Goal: Task Accomplishment & Management: Use online tool/utility

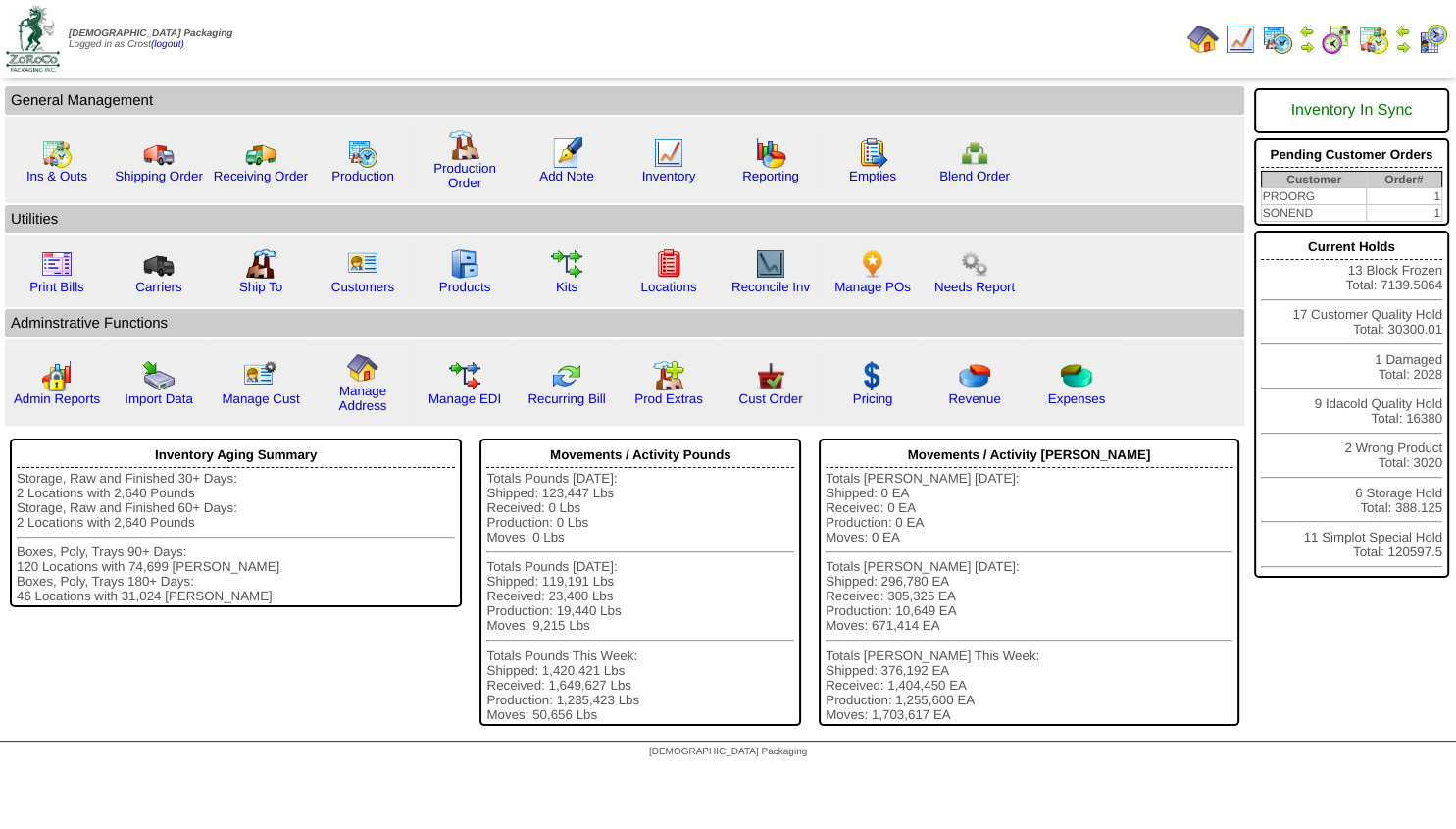
click at [1401, 45] on img at bounding box center [1403, 47] width 16 height 16
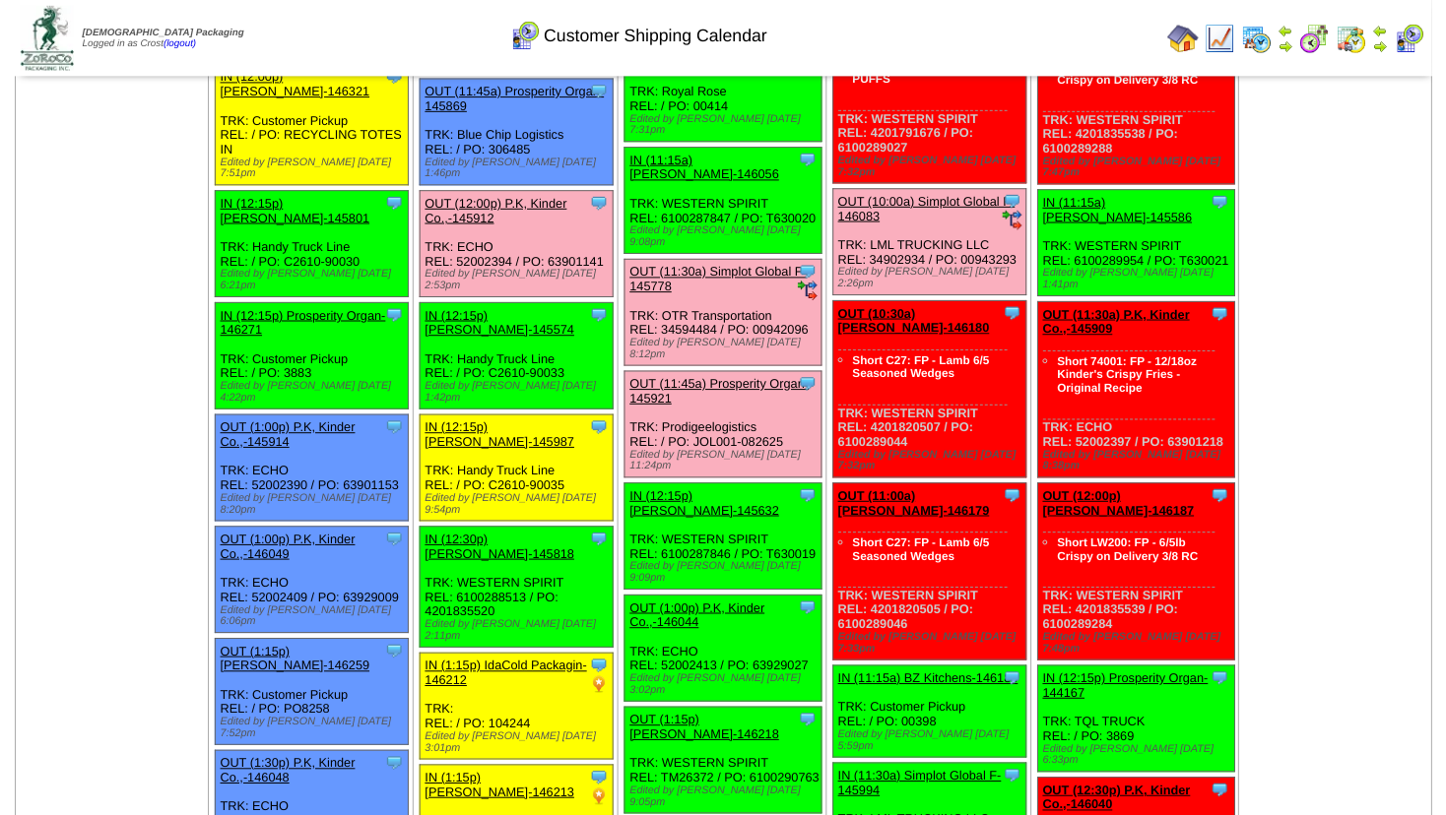
scroll to position [1276, 0]
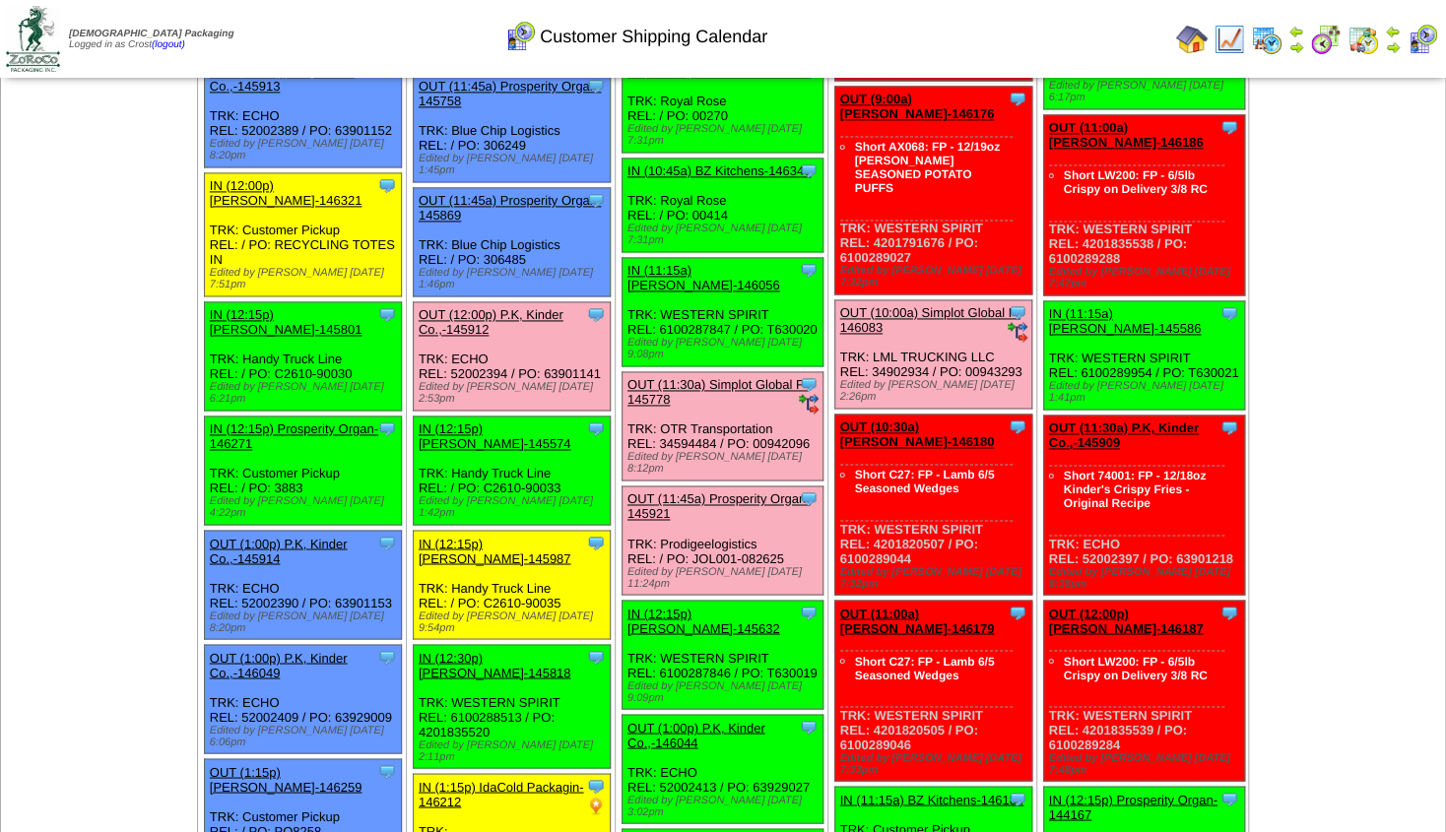
click at [530, 307] on link "OUT (12:00p) P.K, Kinder Co.,-145912" at bounding box center [491, 322] width 145 height 30
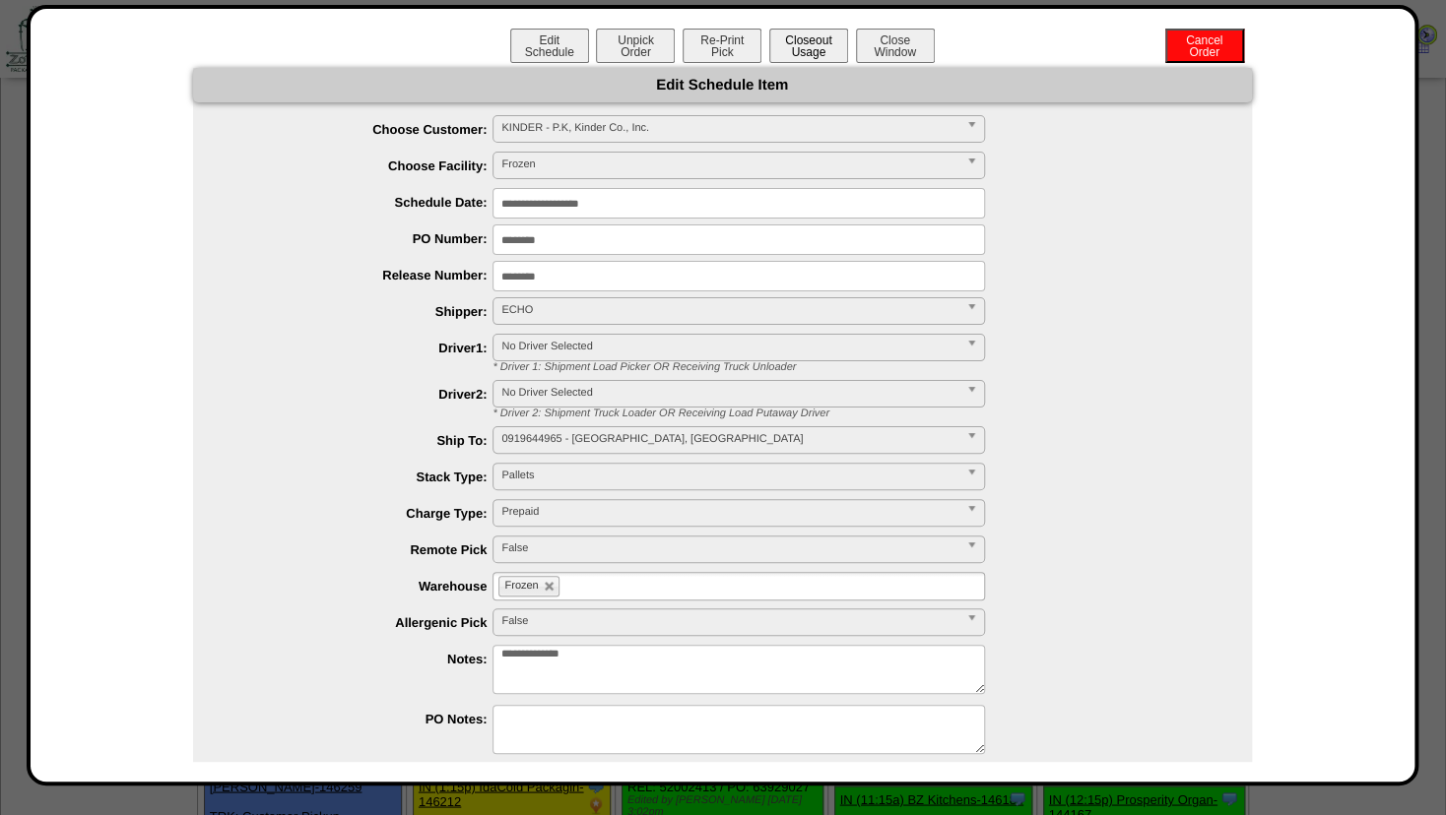
click at [802, 45] on button "Closeout Usage" at bounding box center [808, 46] width 79 height 34
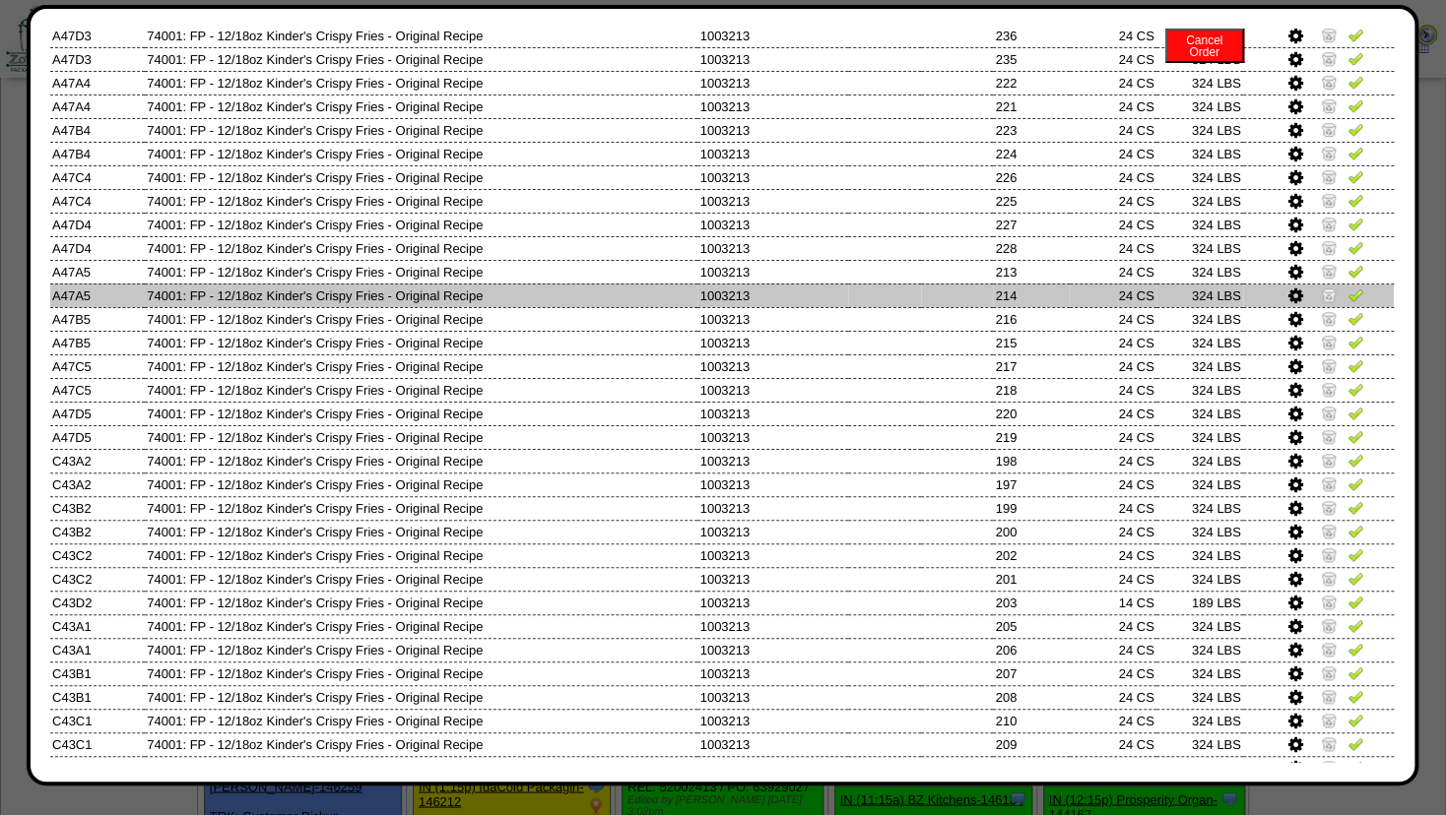
scroll to position [901, 0]
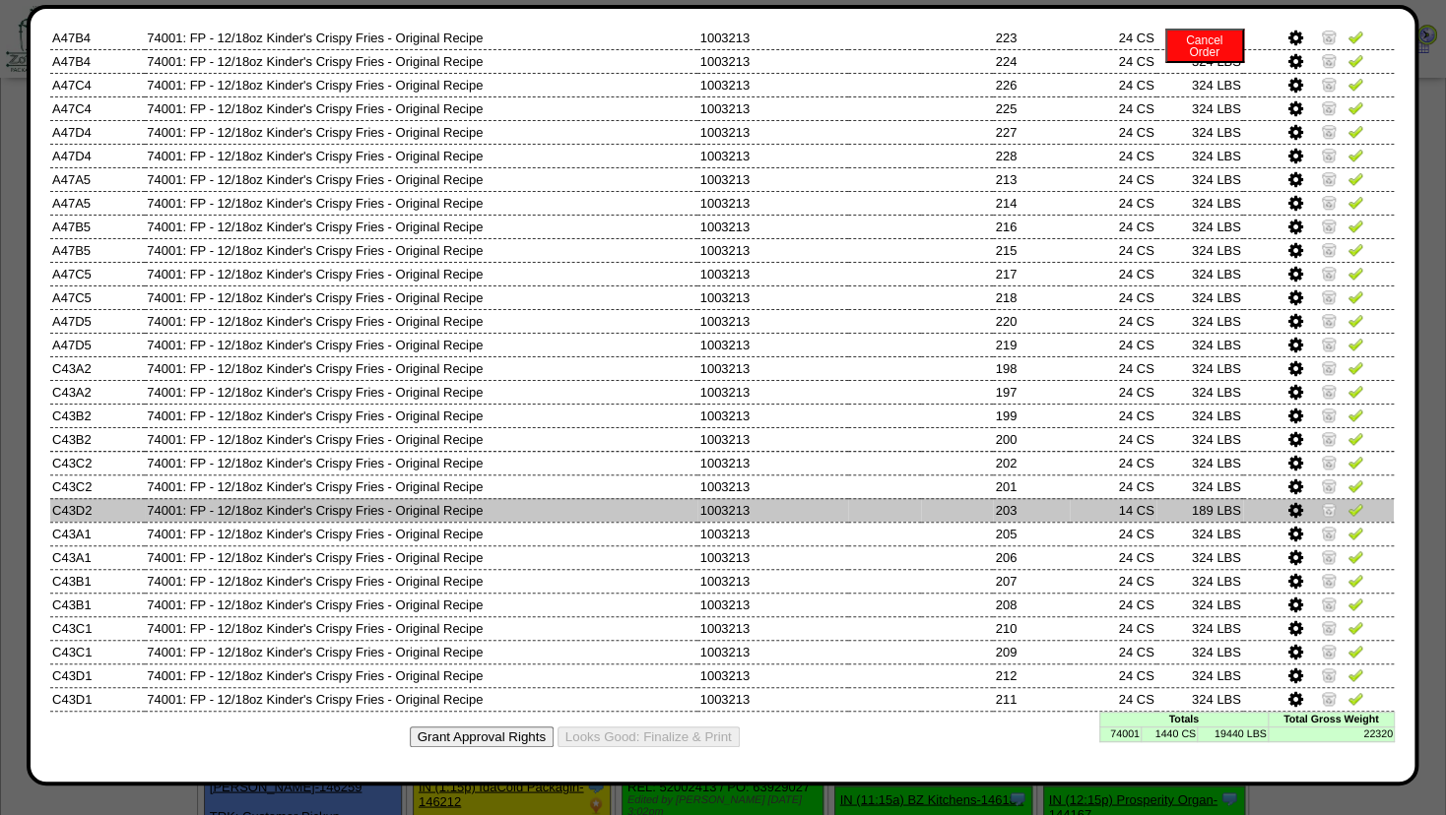
click at [1288, 507] on icon at bounding box center [1295, 511] width 15 height 18
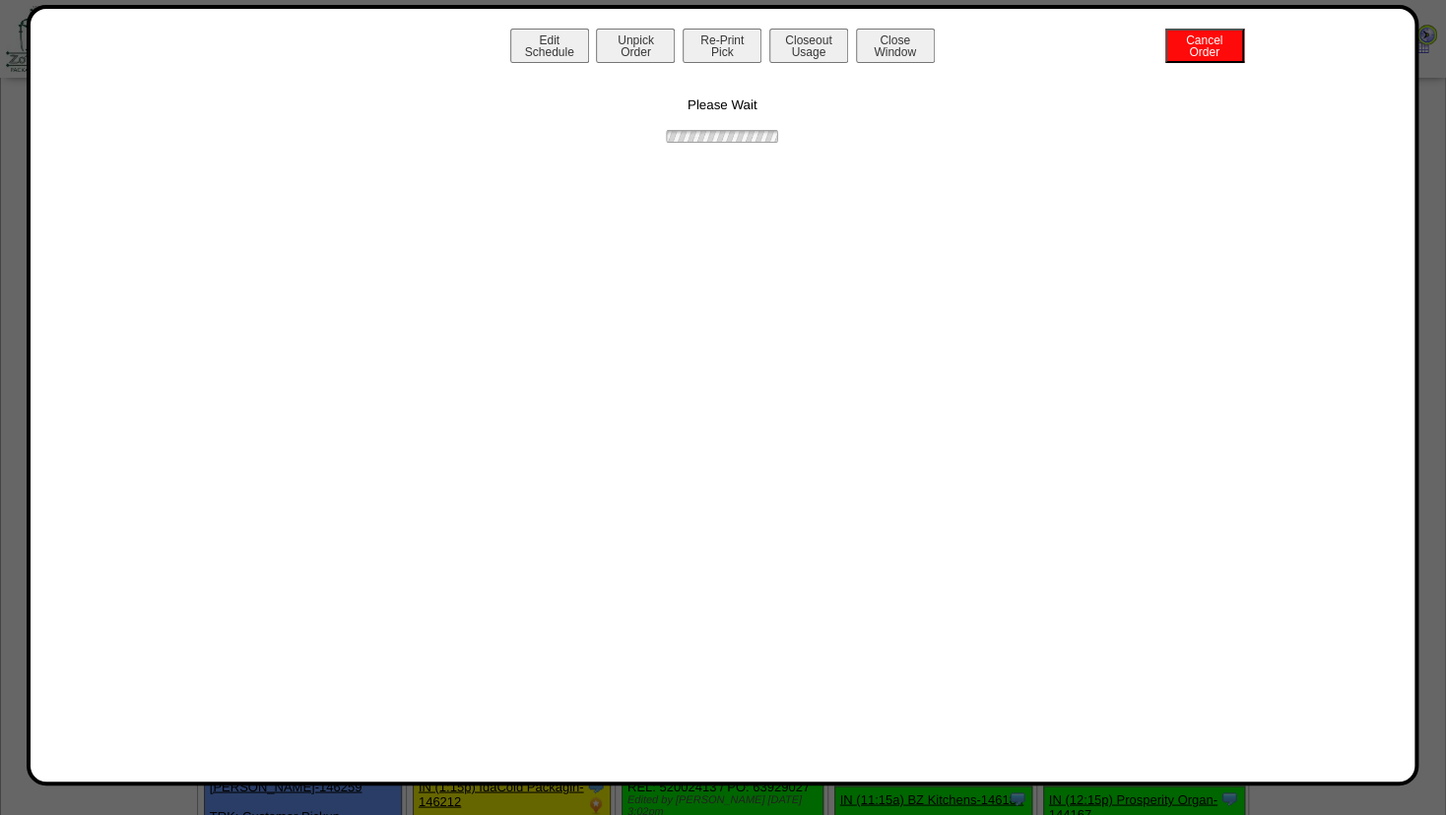
scroll to position [0, 0]
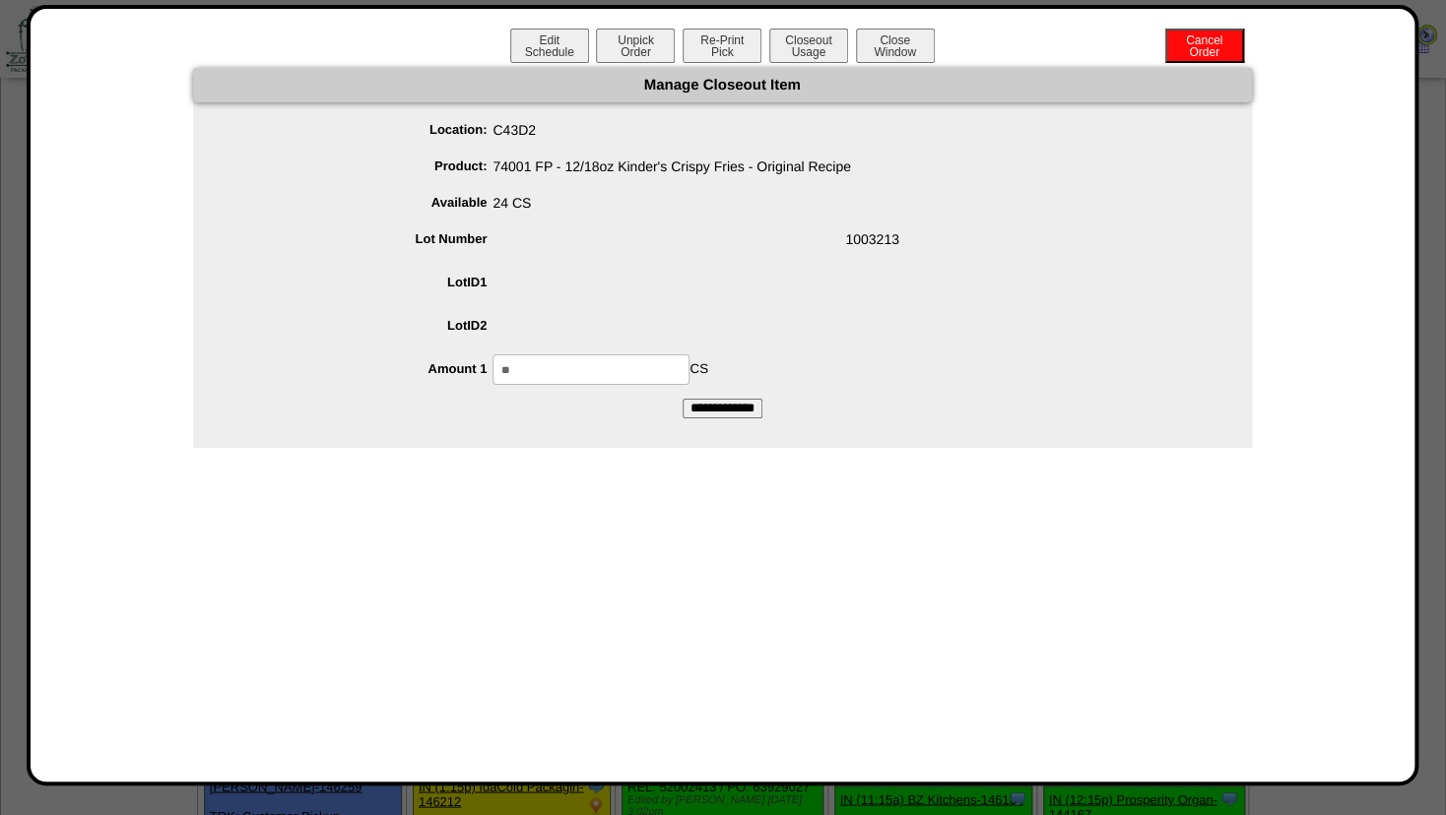
drag, startPoint x: 558, startPoint y: 374, endPoint x: 454, endPoint y: 371, distance: 104.4
click at [492, 372] on input "**" at bounding box center [590, 370] width 197 height 31
type input "**"
click at [741, 312] on span at bounding box center [741, 329] width 1019 height 37
click at [719, 411] on input "**********" at bounding box center [722, 409] width 80 height 20
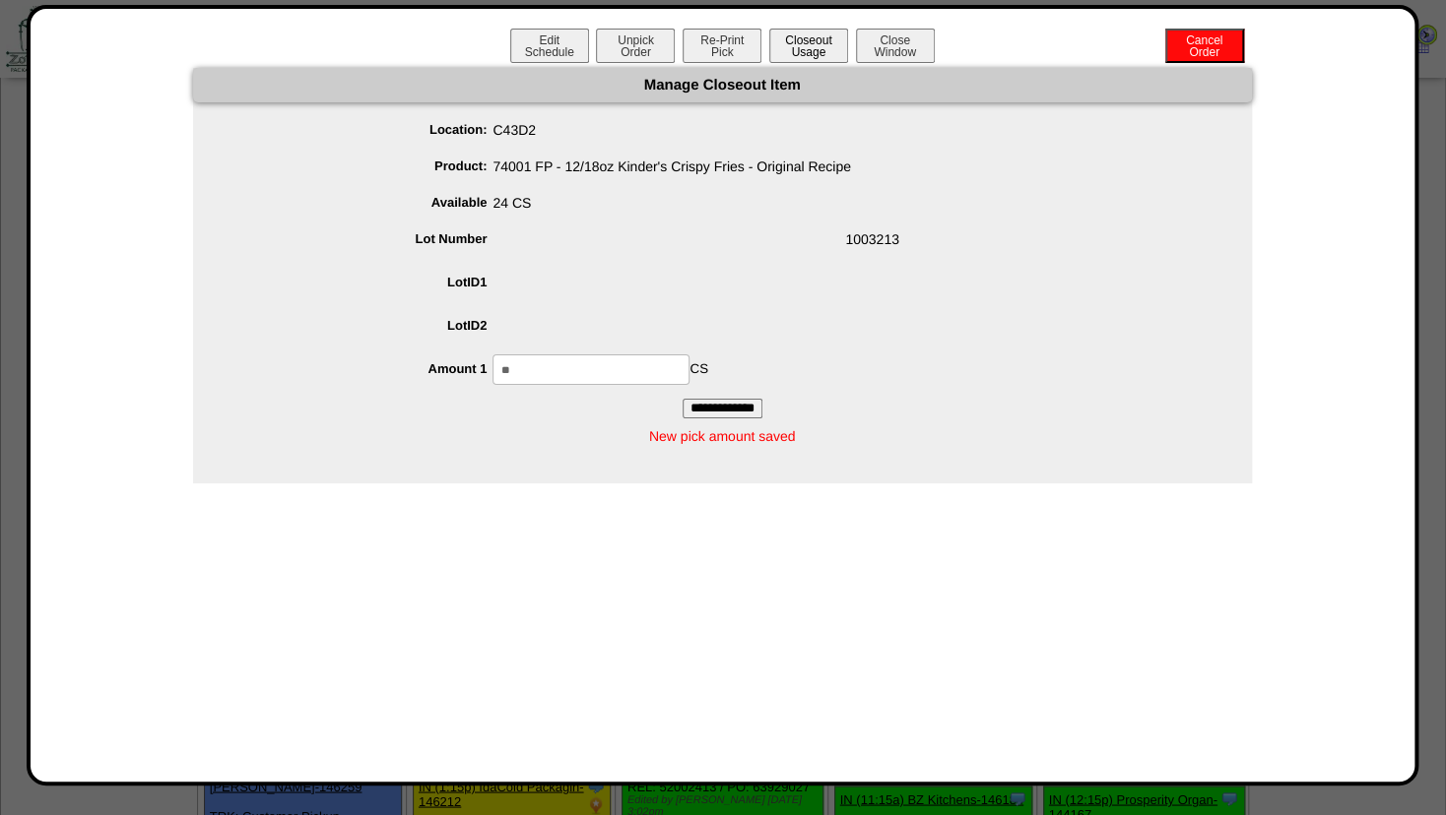
click at [812, 48] on button "Closeout Usage" at bounding box center [808, 46] width 79 height 34
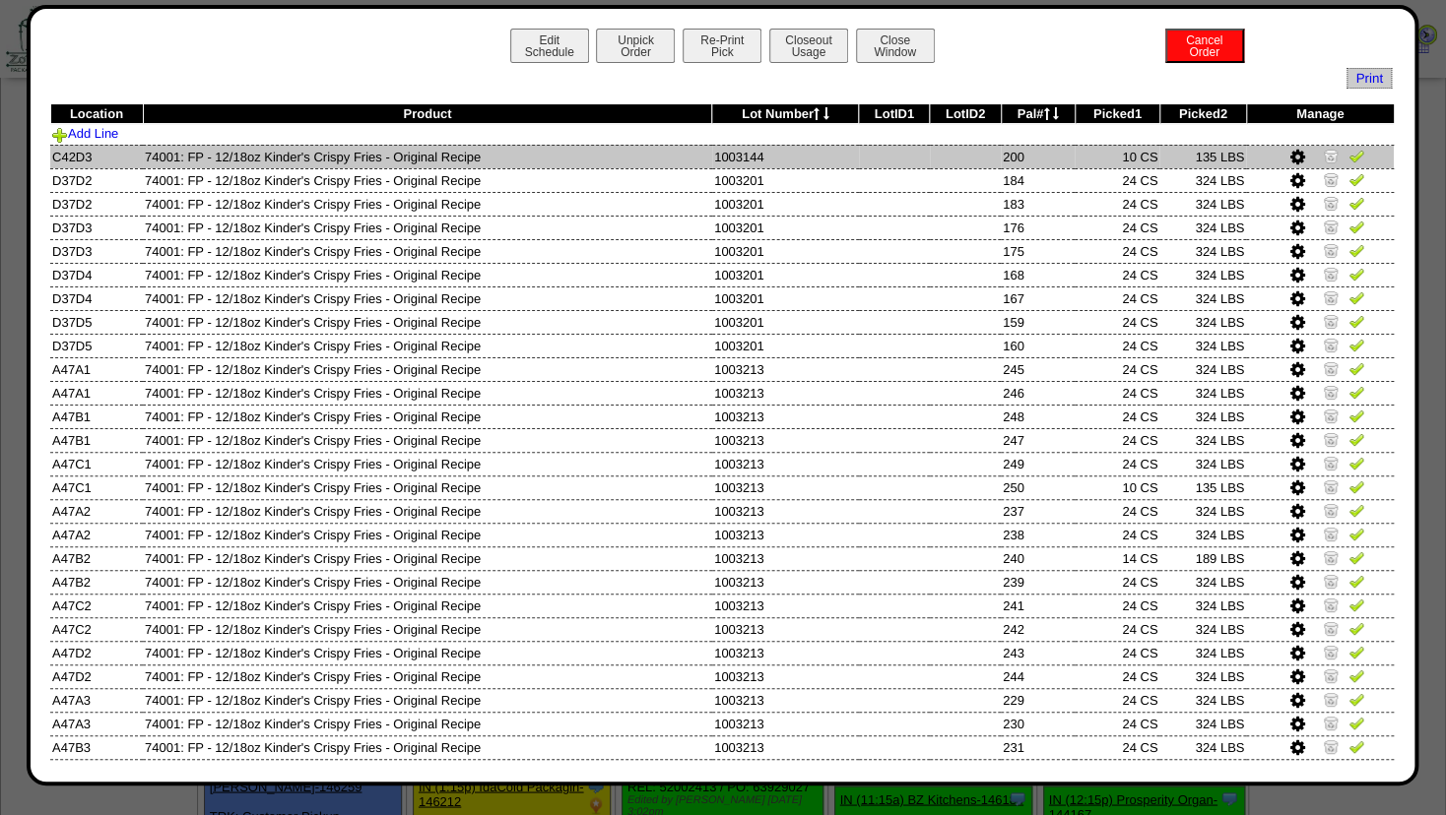
click at [1323, 157] on img at bounding box center [1331, 156] width 16 height 16
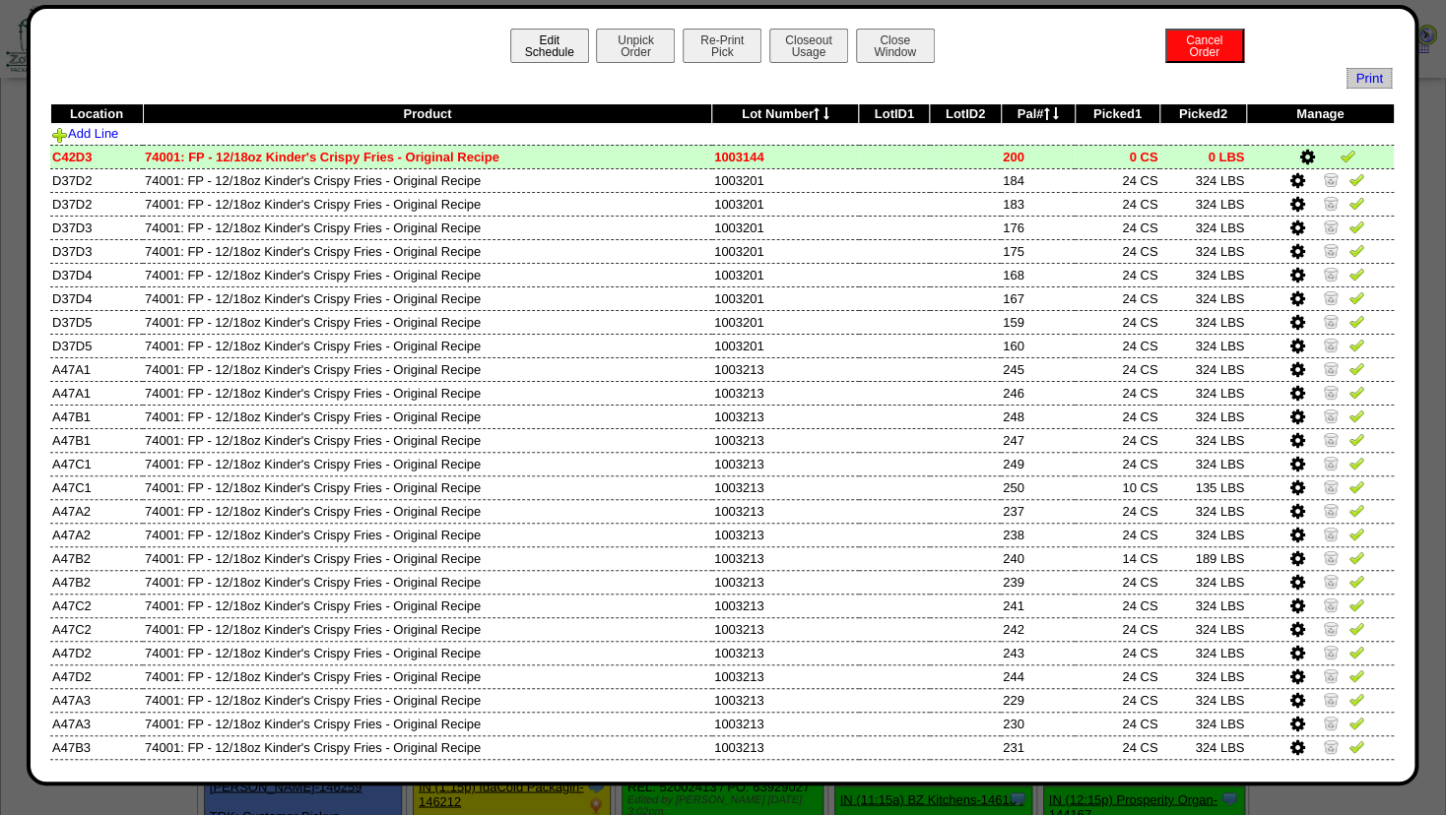
click at [561, 56] on button "Edit Schedule" at bounding box center [549, 46] width 79 height 34
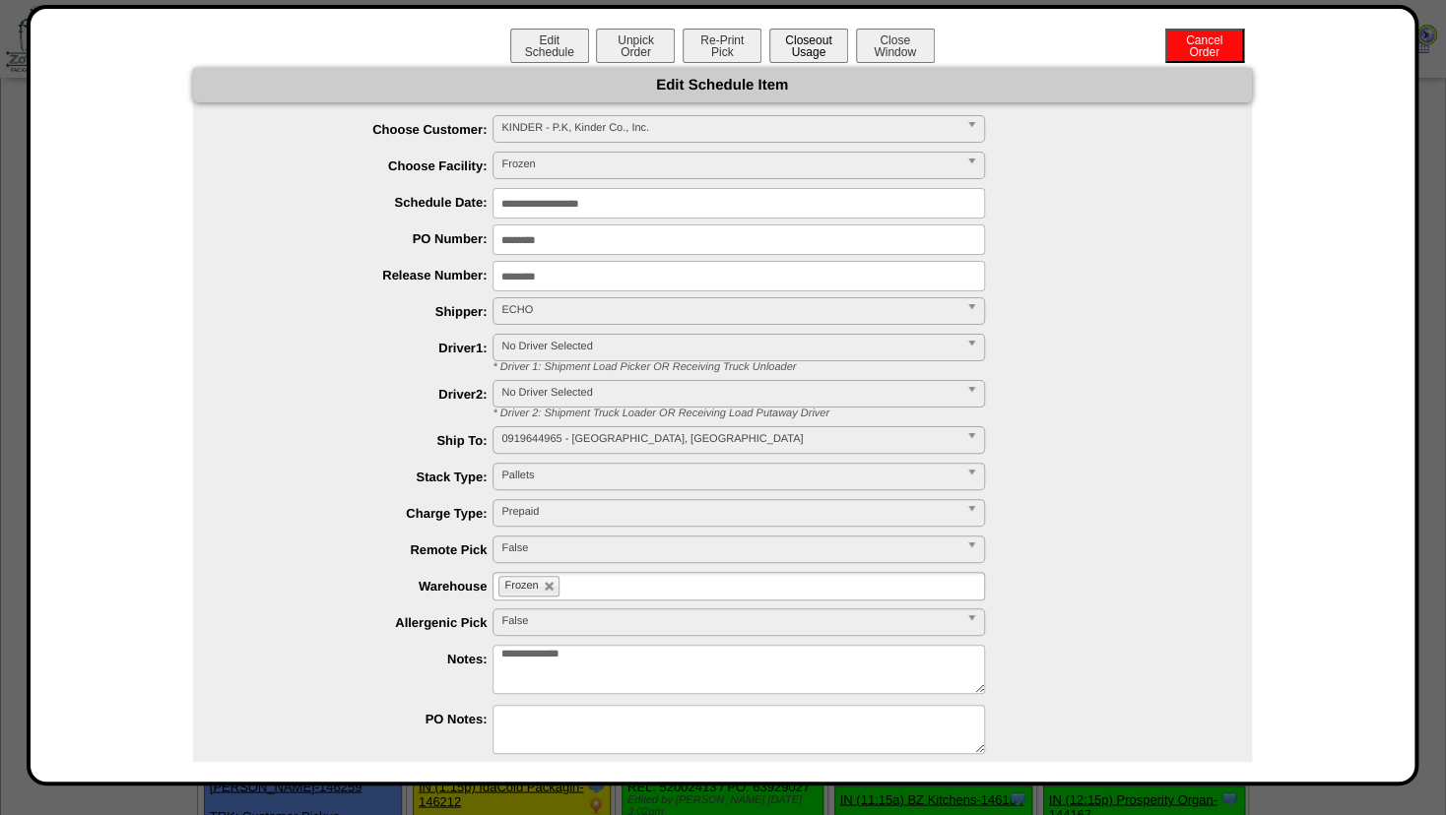
click at [795, 44] on button "Closeout Usage" at bounding box center [808, 46] width 79 height 34
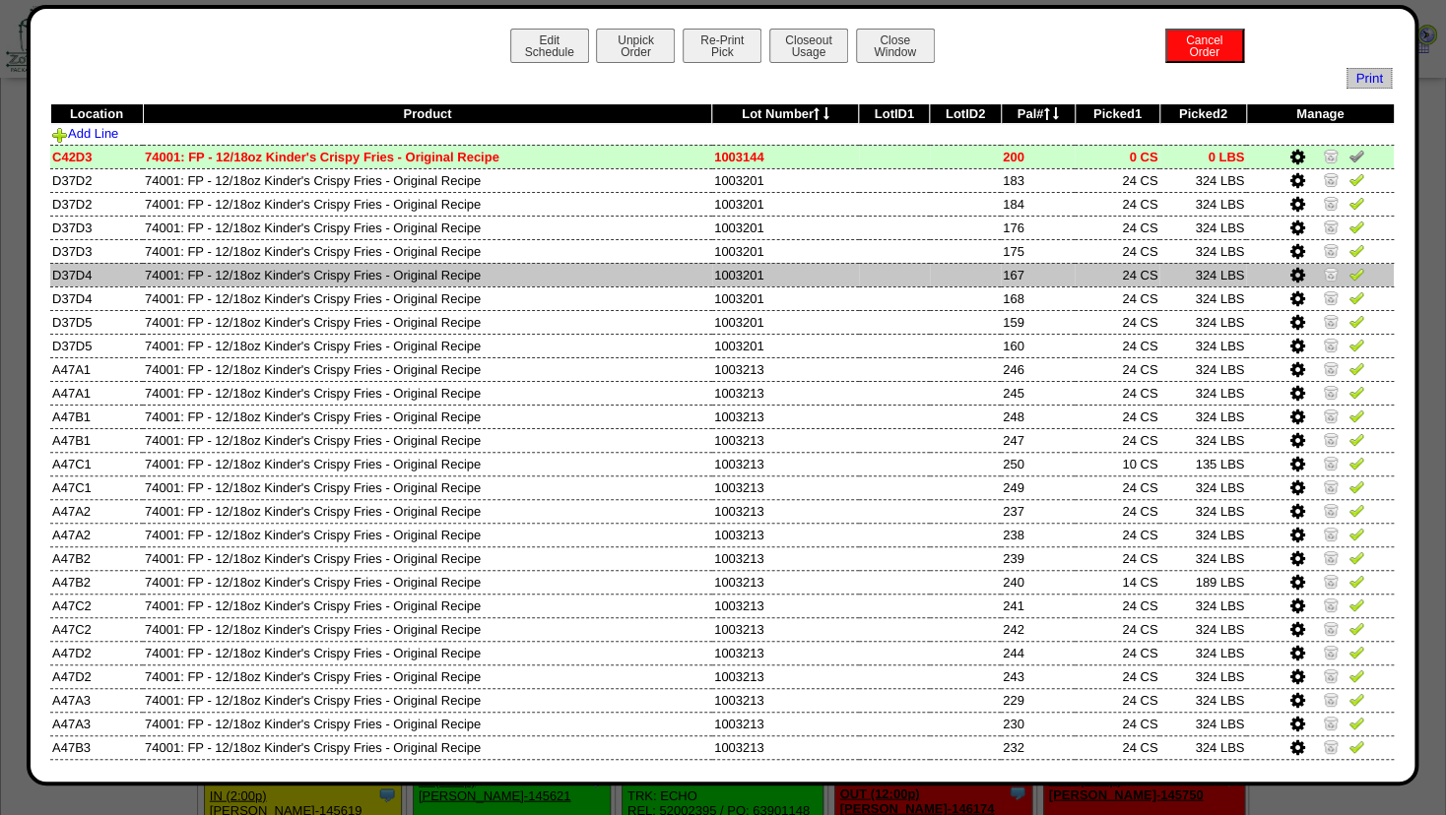
scroll to position [1170, 0]
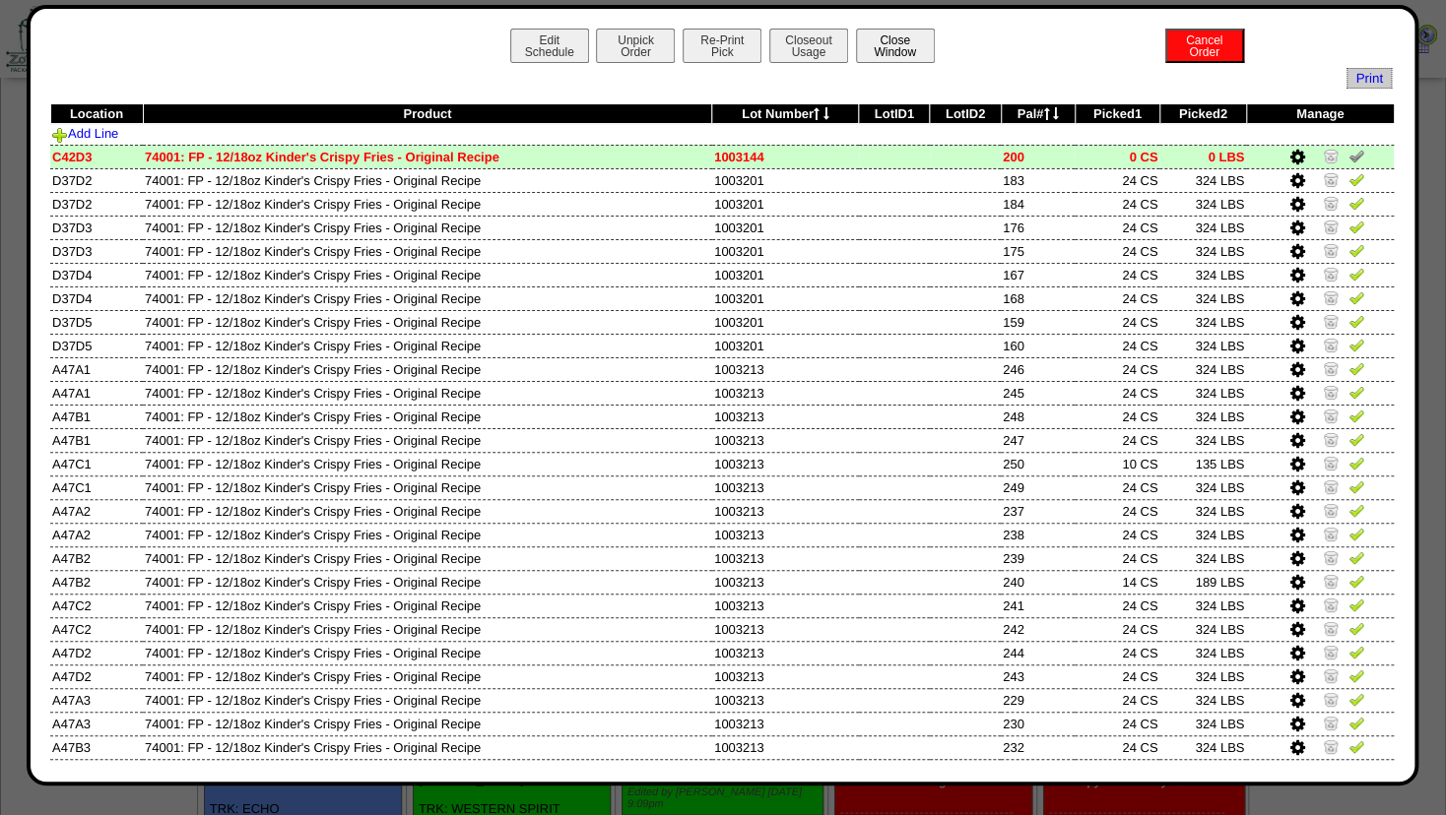
click at [896, 45] on button "Close Window" at bounding box center [895, 46] width 79 height 34
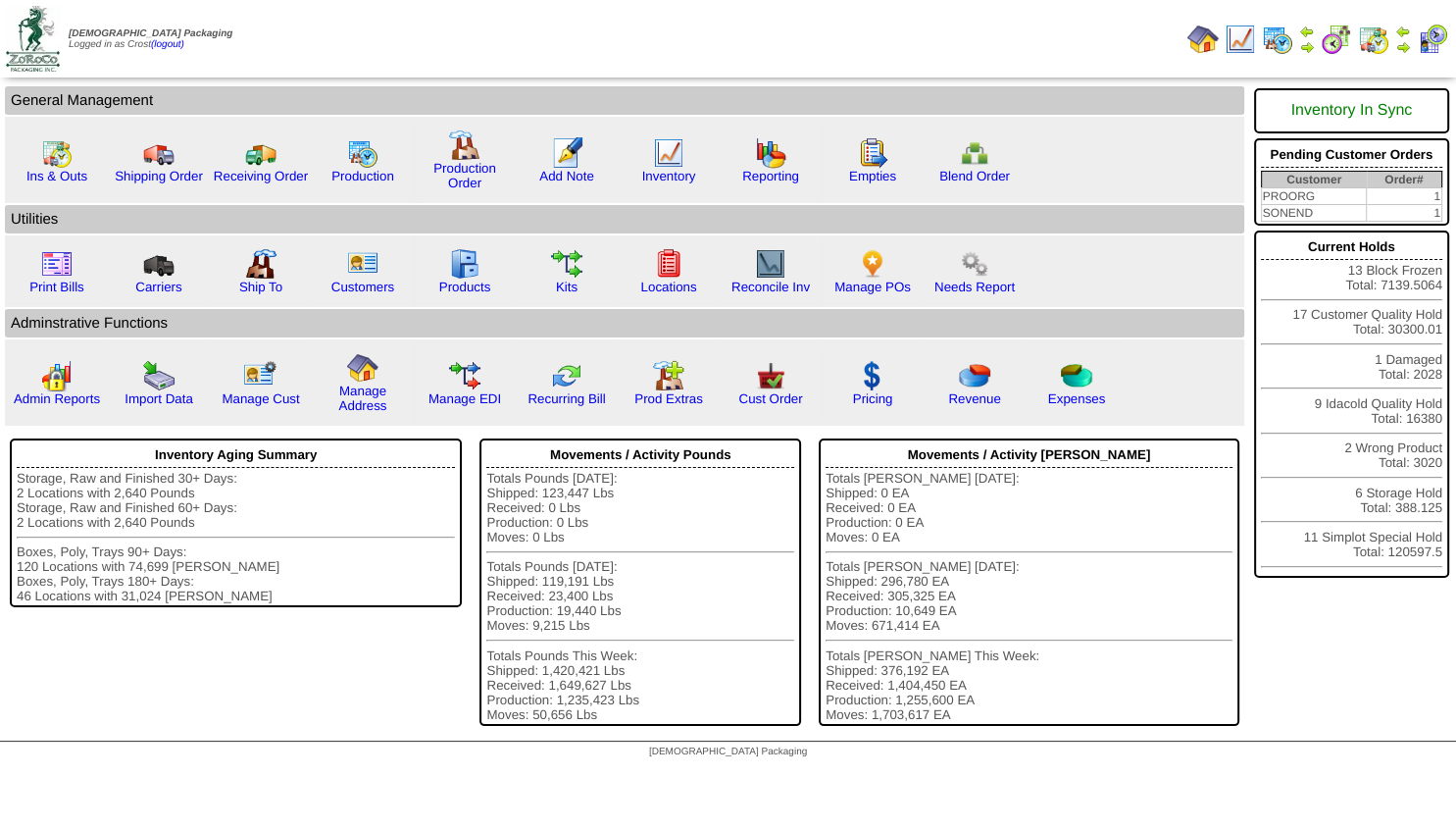
click at [1248, 39] on img at bounding box center [1241, 40] width 32 height 32
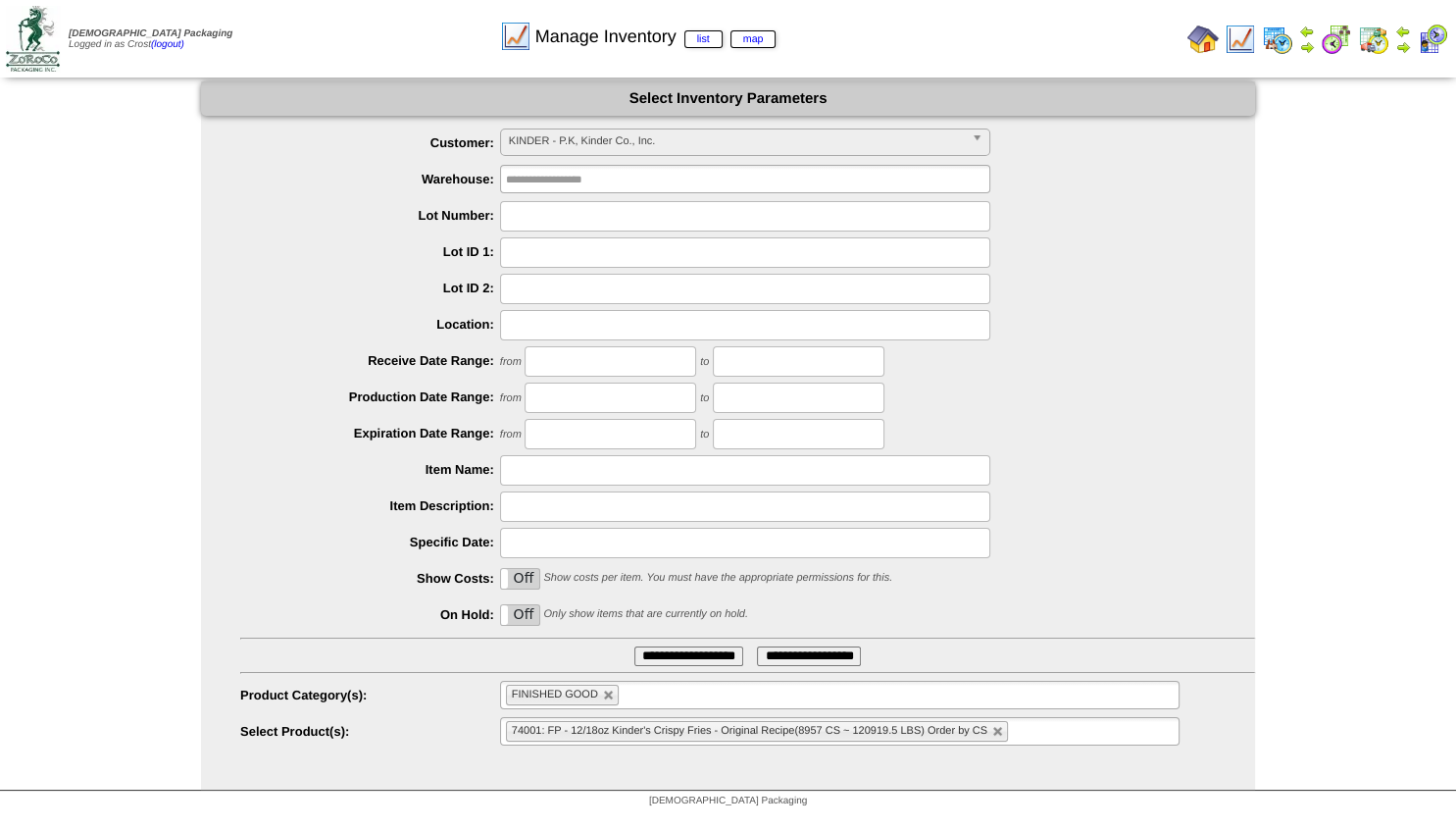
click at [644, 658] on input "**********" at bounding box center [688, 657] width 109 height 20
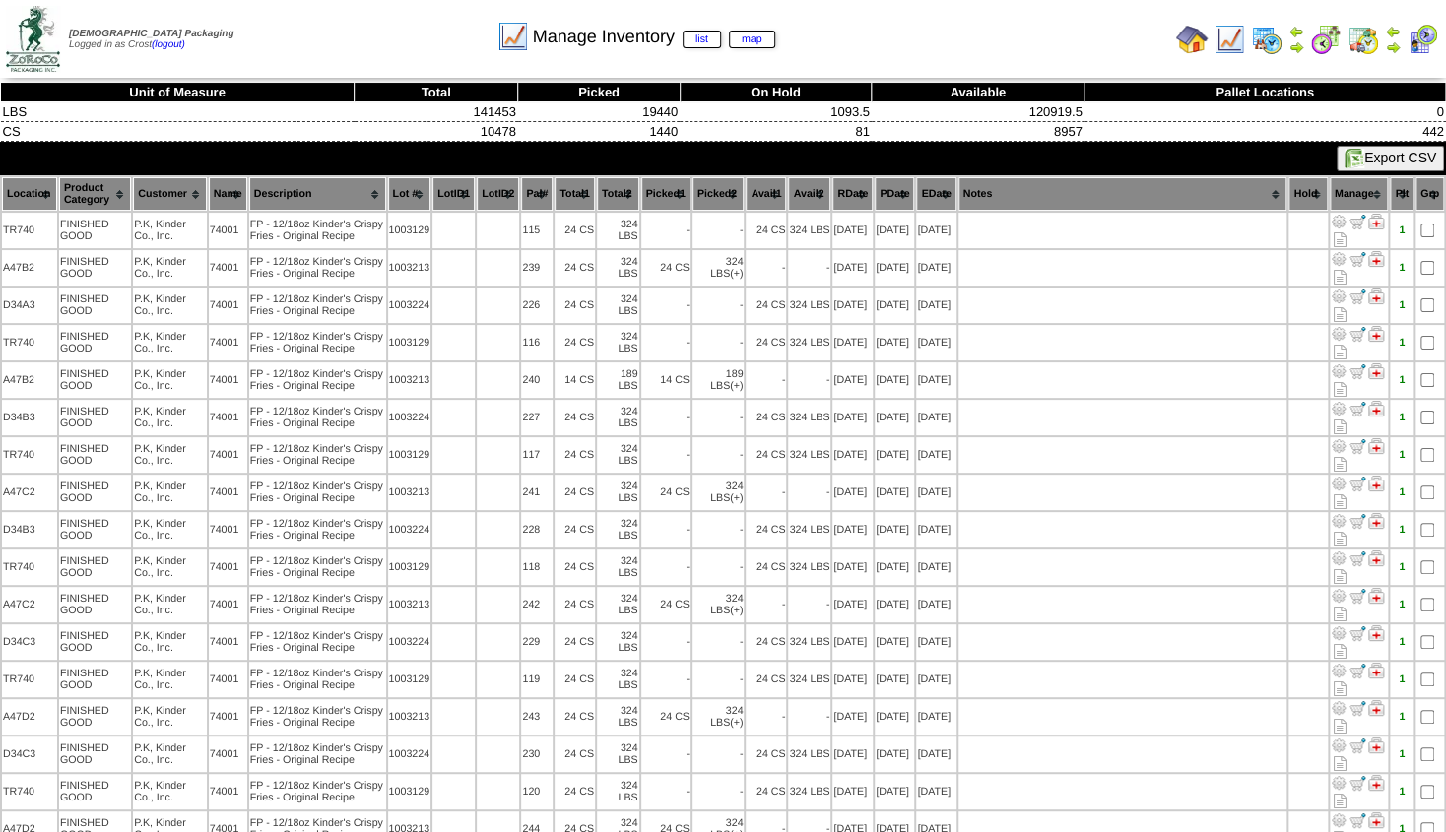
click at [415, 198] on th "Lot #" at bounding box center [409, 193] width 43 height 33
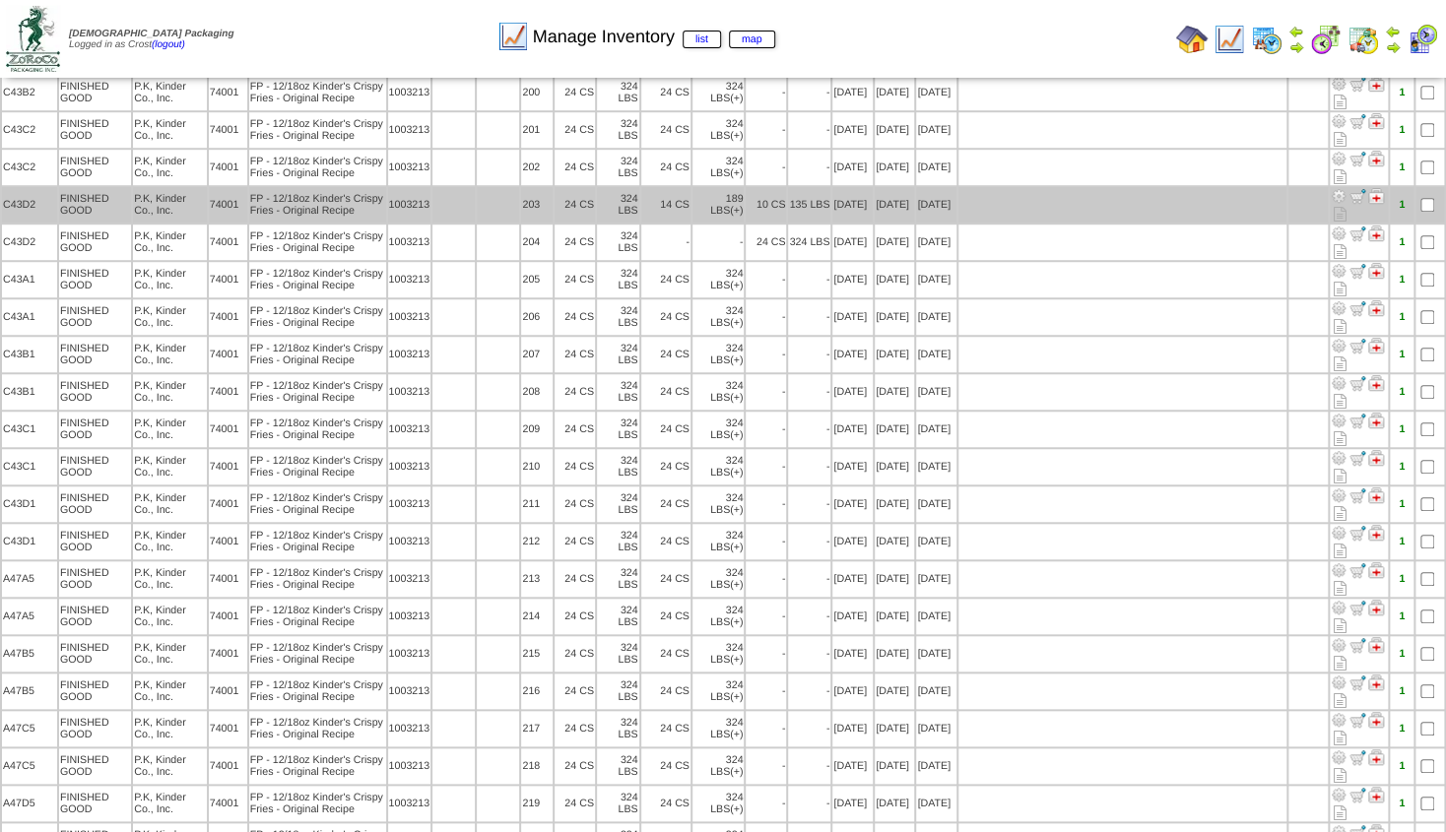
scroll to position [4148, 0]
